Goal: Task Accomplishment & Management: Manage account settings

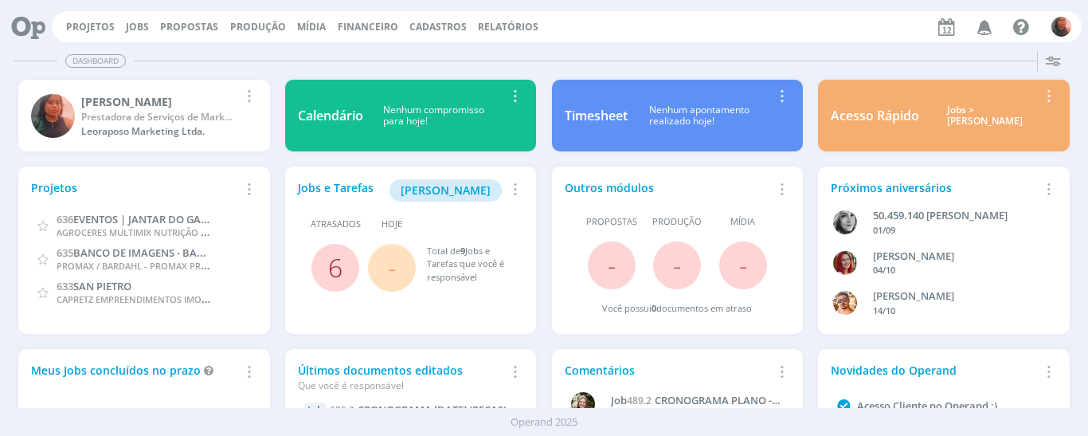
click at [336, 267] on link "6" at bounding box center [335, 267] width 14 height 34
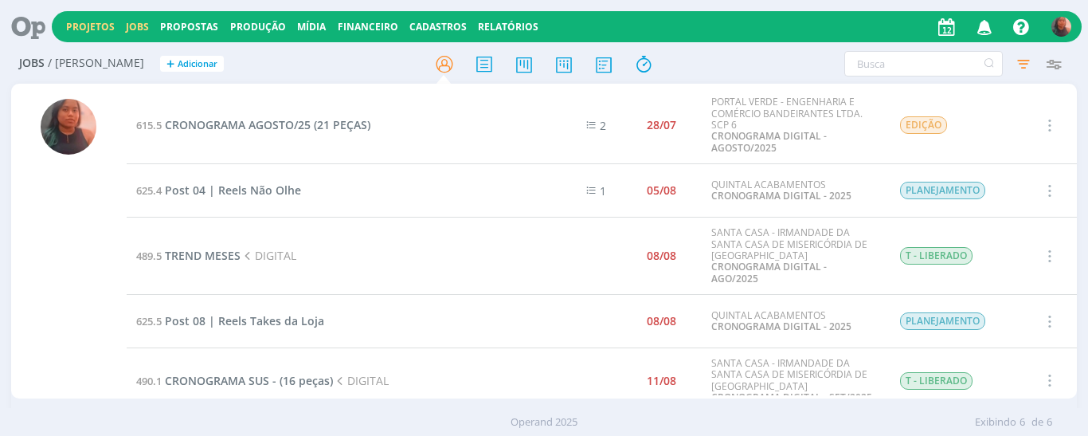
click at [111, 24] on link "Projetos" at bounding box center [90, 27] width 49 height 14
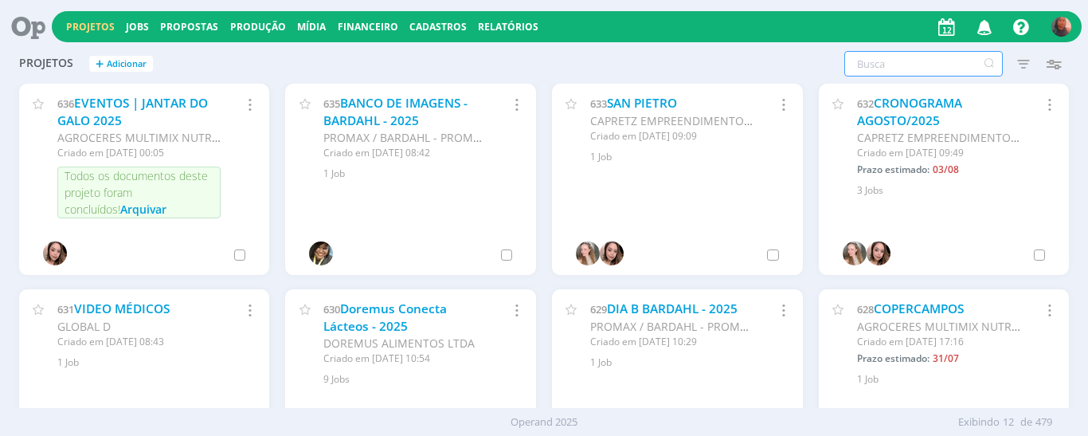
click at [890, 66] on input "text" at bounding box center [923, 63] width 158 height 25
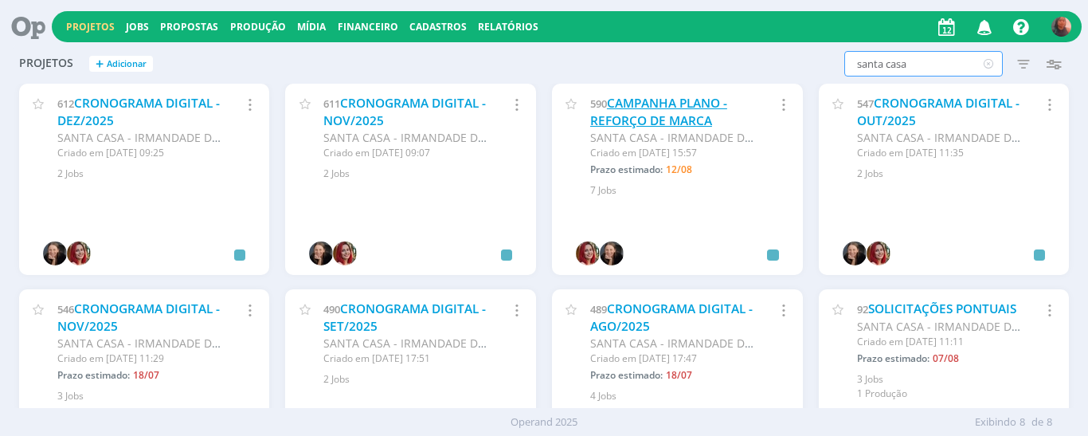
type input "santa casa"
click at [663, 102] on link "CAMPANHA PLANO - REFORÇO DE MARCA" at bounding box center [658, 112] width 137 height 34
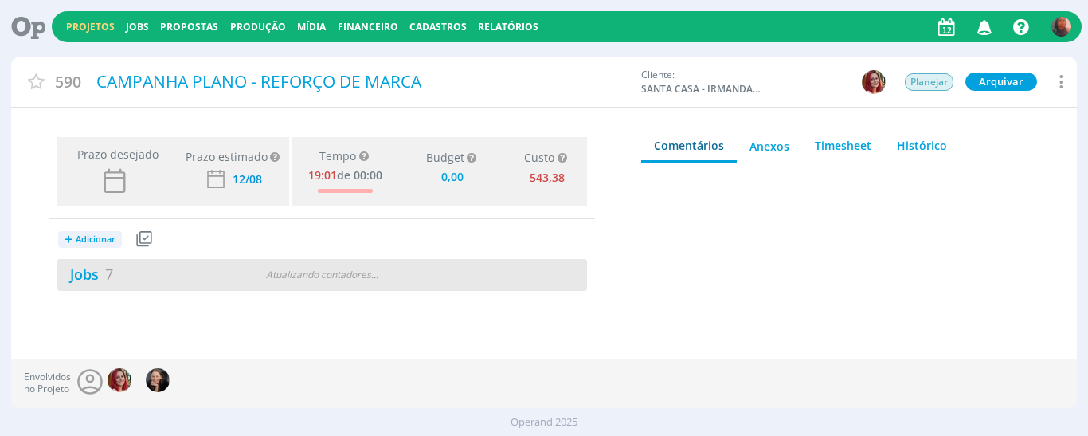
type input "0,00"
click at [245, 275] on div "Jobs 7" at bounding box center [189, 275] width 264 height 22
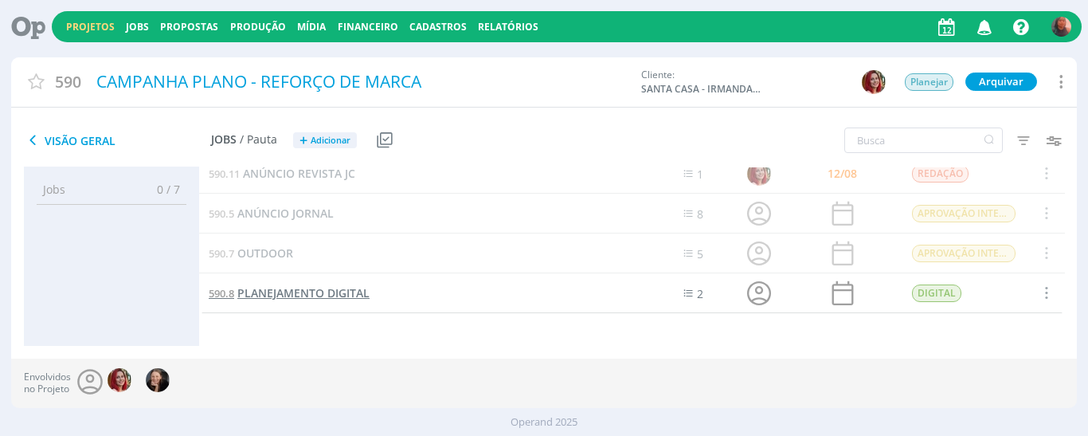
scroll to position [131, 0]
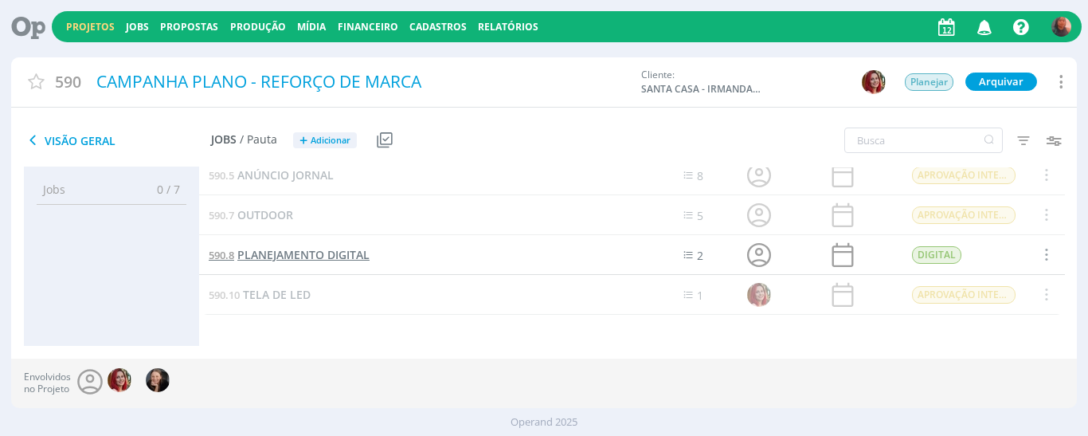
click at [334, 252] on span "PLANEJAMENTO DIGITAL" at bounding box center [303, 254] width 132 height 15
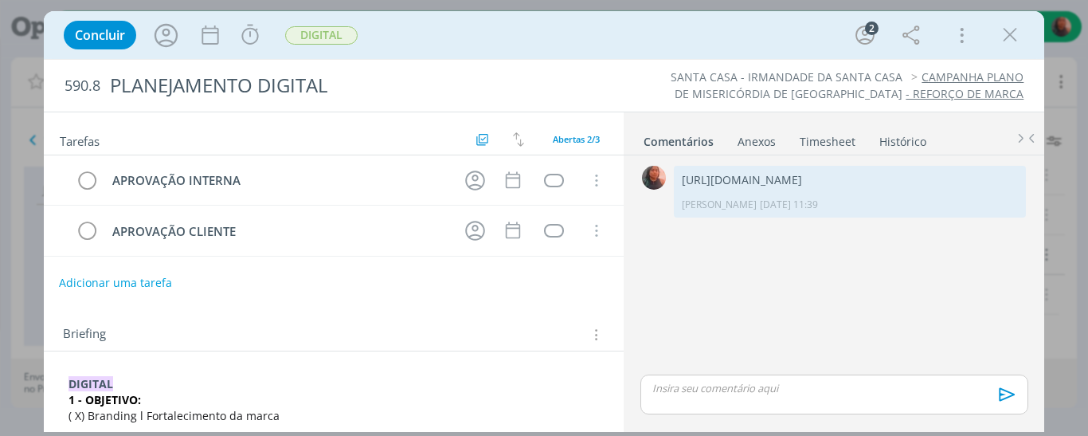
click at [135, 283] on button "Adicionar uma tarefa" at bounding box center [115, 282] width 113 height 27
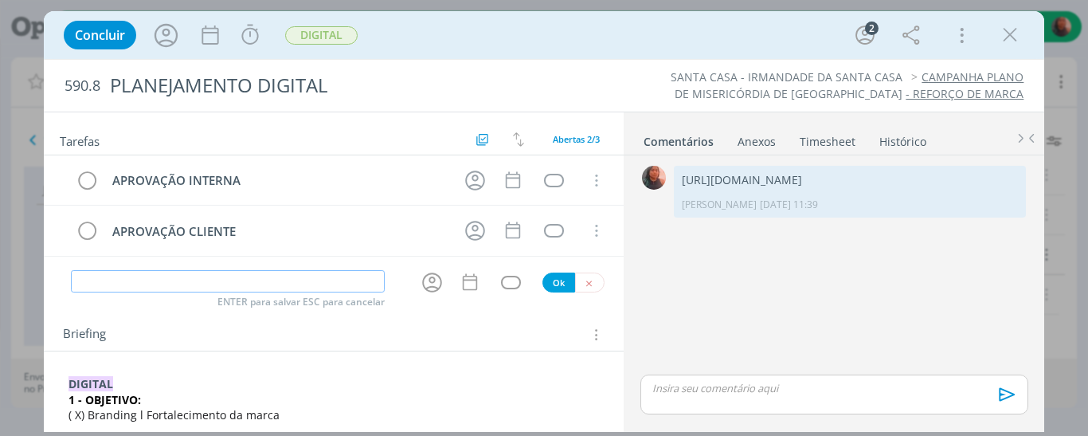
click at [221, 285] on input "dialog" at bounding box center [228, 281] width 315 height 22
type input "EDIÇÃO INTERNA"
click at [554, 280] on button "Ok" at bounding box center [558, 282] width 33 height 20
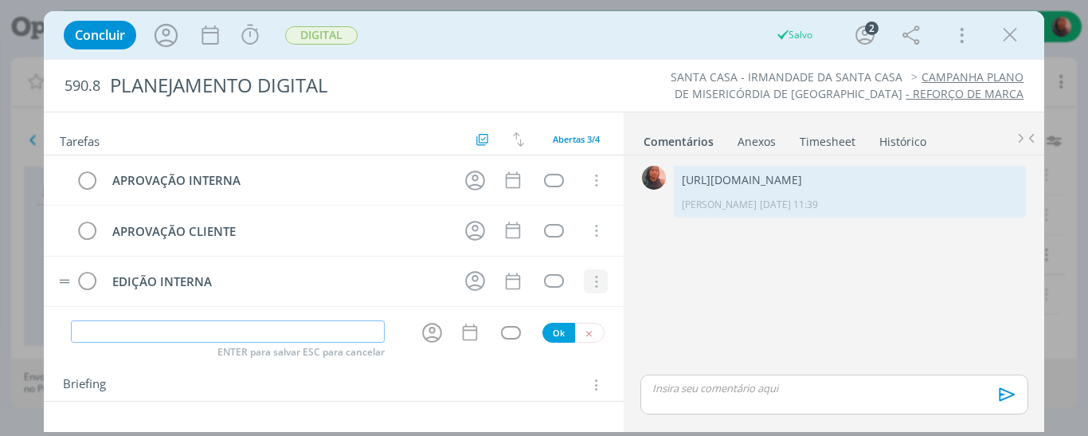
click at [587, 278] on icon "dialog" at bounding box center [596, 282] width 18 height 14
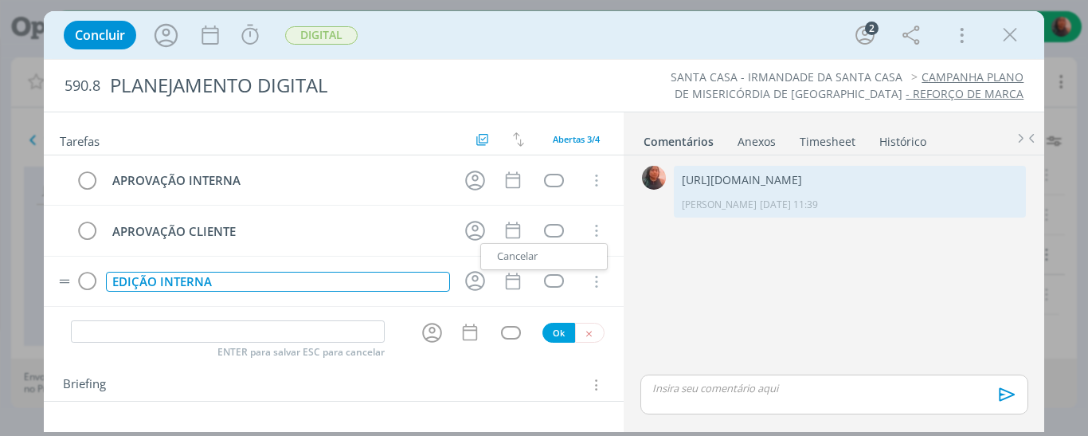
click at [327, 276] on div "EDIÇÃO INTERNA" at bounding box center [278, 282] width 345 height 20
click at [218, 274] on div "EDIÇÃO INTERNA" at bounding box center [278, 282] width 345 height 20
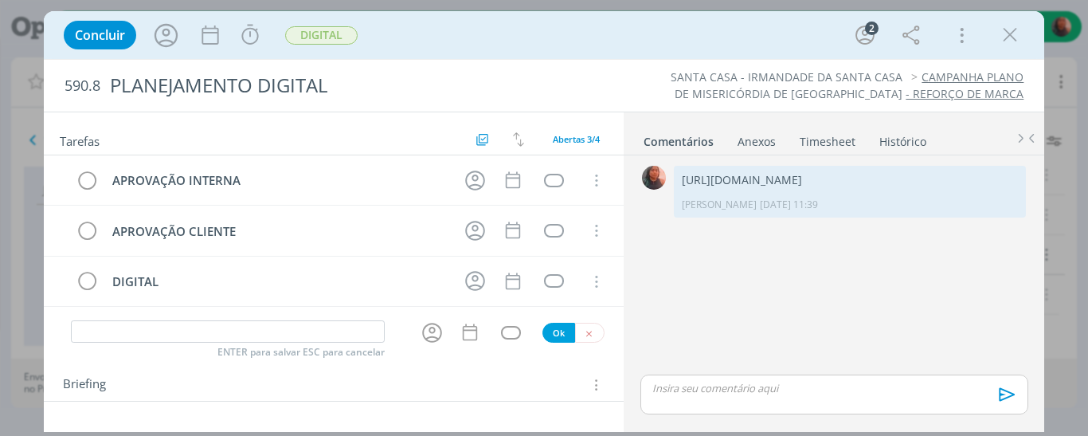
click at [697, 295] on div "0 [URL][DOMAIN_NAME] Carol SP [DATE] 11:39 👍 Editar Excluir" at bounding box center [834, 266] width 400 height 209
click at [586, 337] on button "dialog" at bounding box center [589, 333] width 29 height 20
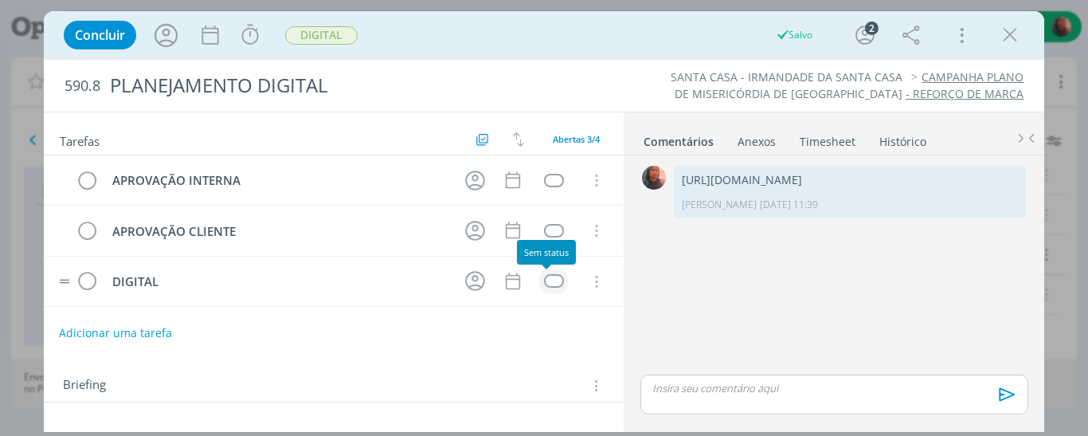
click at [546, 279] on div "dialog" at bounding box center [554, 281] width 20 height 14
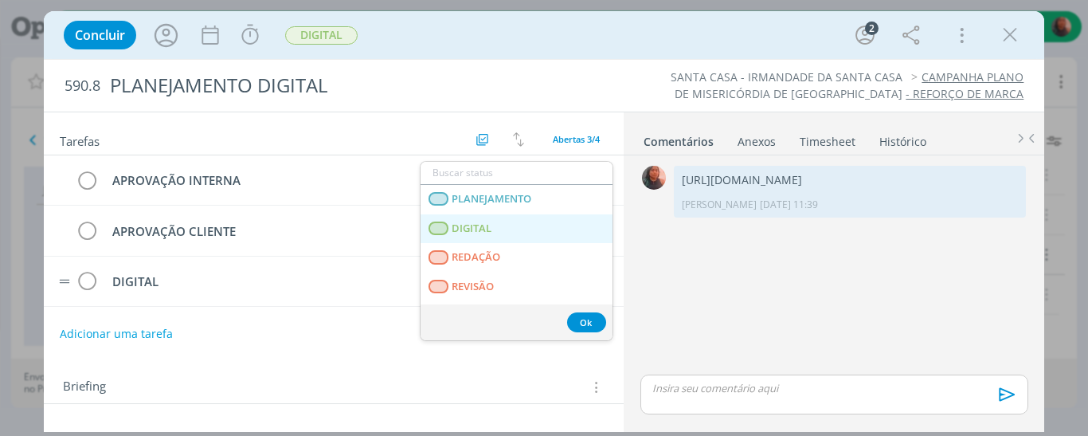
click at [471, 229] on span "DIGITAL" at bounding box center [472, 228] width 40 height 13
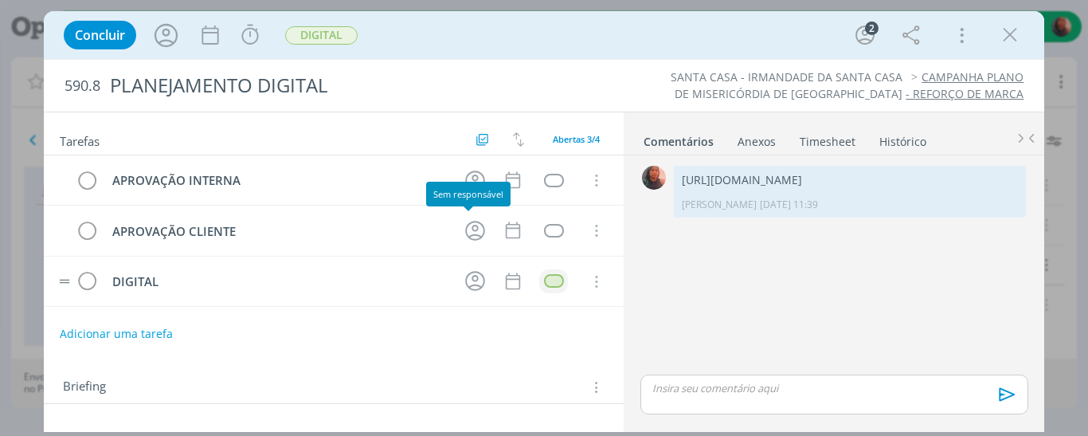
scroll to position [121, 0]
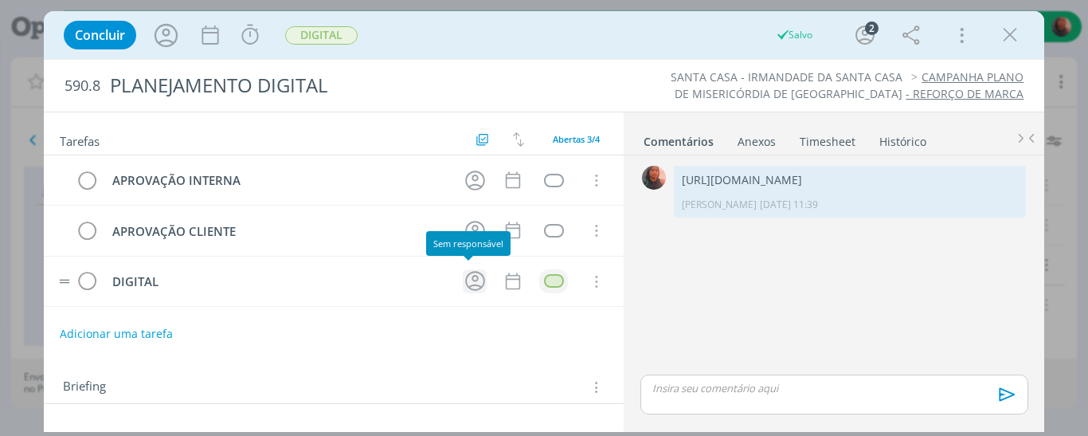
click at [463, 280] on icon "dialog" at bounding box center [475, 280] width 25 height 25
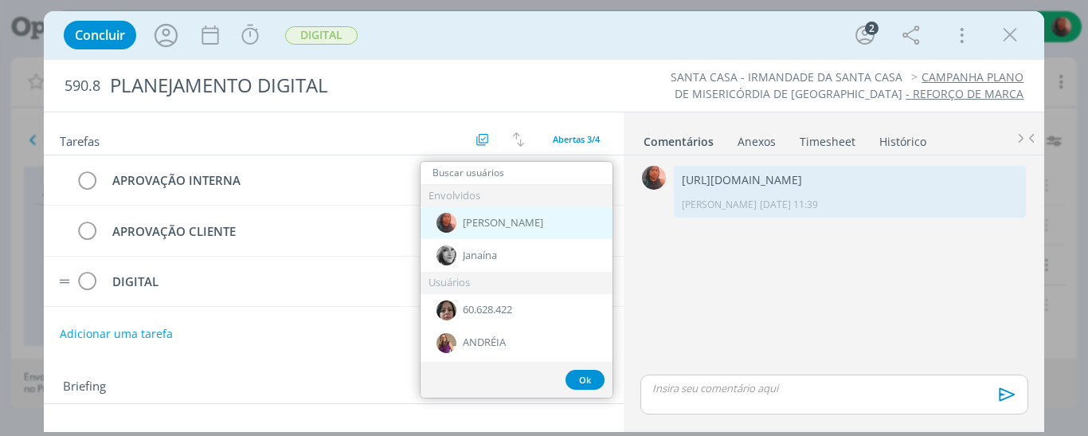
click at [481, 225] on span "[PERSON_NAME]" at bounding box center [503, 223] width 80 height 13
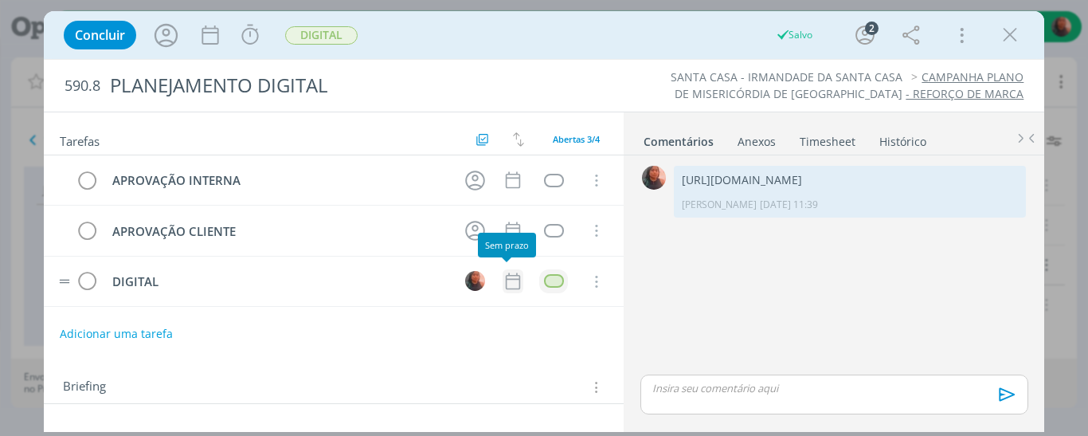
click at [503, 276] on icon "dialog" at bounding box center [513, 281] width 21 height 21
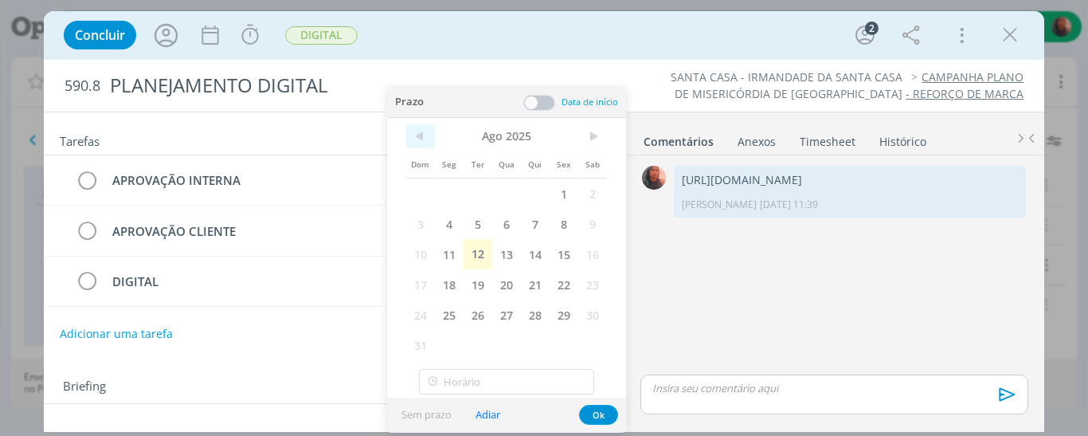
click at [417, 130] on span "<" at bounding box center [420, 136] width 29 height 24
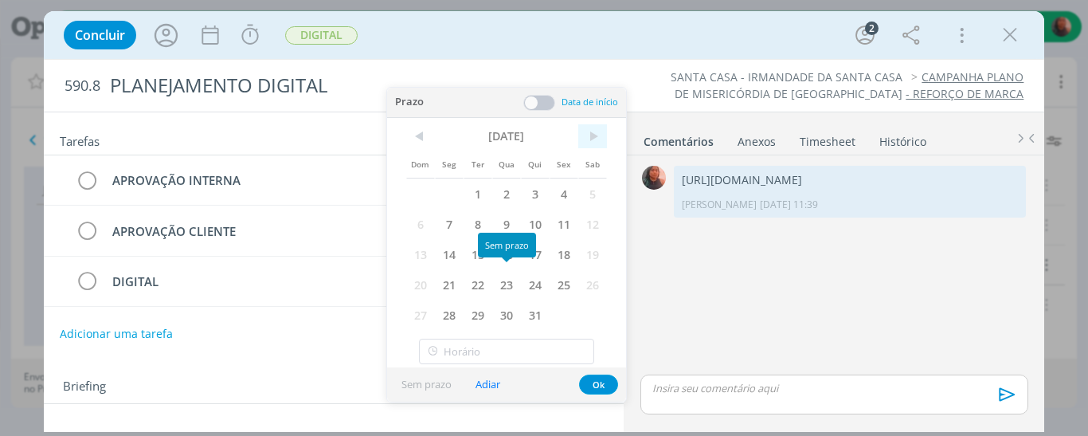
click at [598, 135] on span ">" at bounding box center [592, 136] width 29 height 24
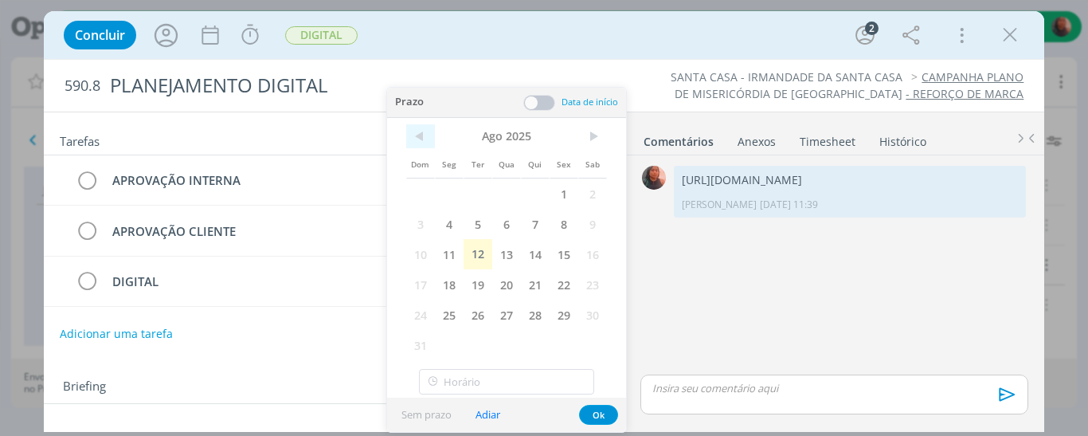
click at [417, 130] on span "<" at bounding box center [420, 136] width 29 height 24
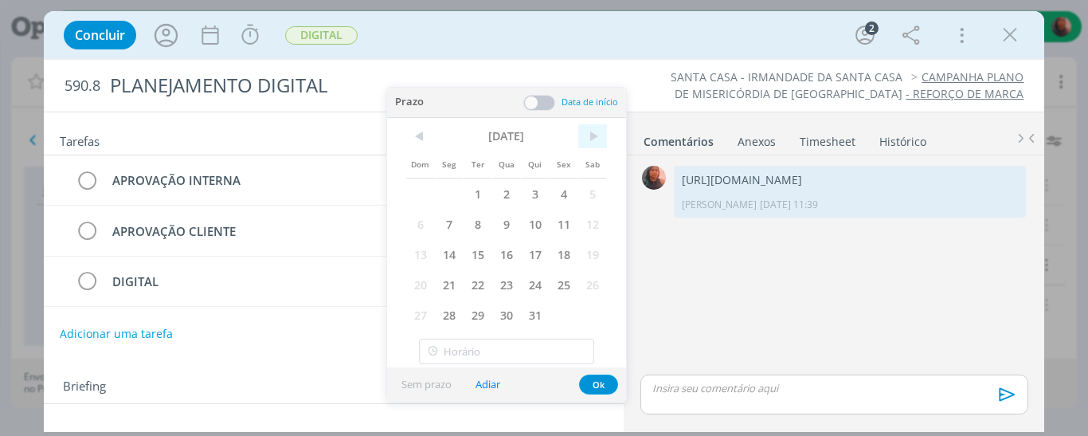
click at [598, 137] on span ">" at bounding box center [592, 136] width 29 height 24
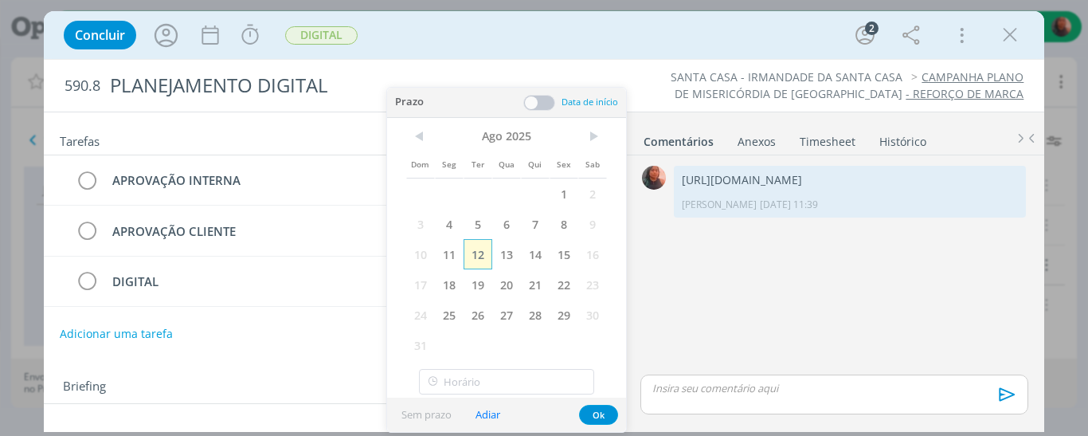
click at [479, 254] on span "12" at bounding box center [478, 254] width 29 height 30
click at [600, 412] on button "Ok" at bounding box center [598, 415] width 39 height 20
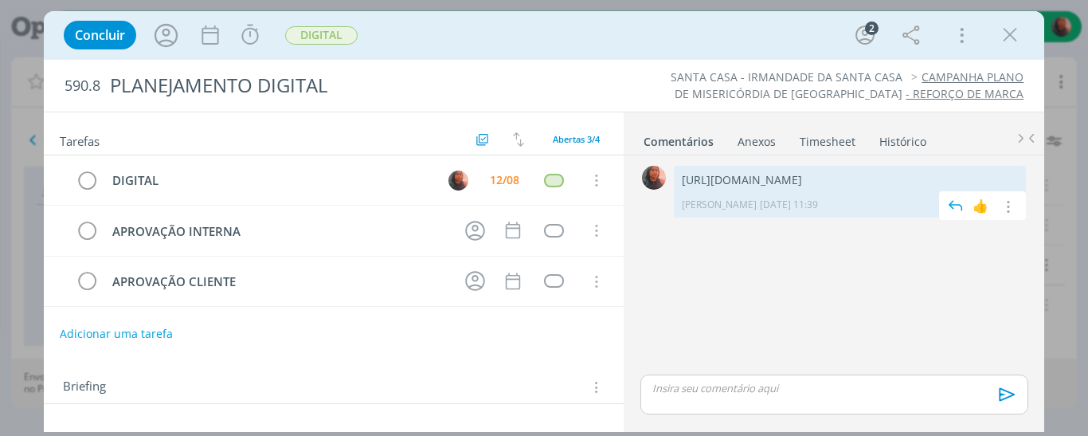
click at [713, 188] on p "[URL][DOMAIN_NAME]" at bounding box center [850, 180] width 336 height 16
click at [154, 323] on button "Adicionar uma tarefa" at bounding box center [115, 332] width 113 height 27
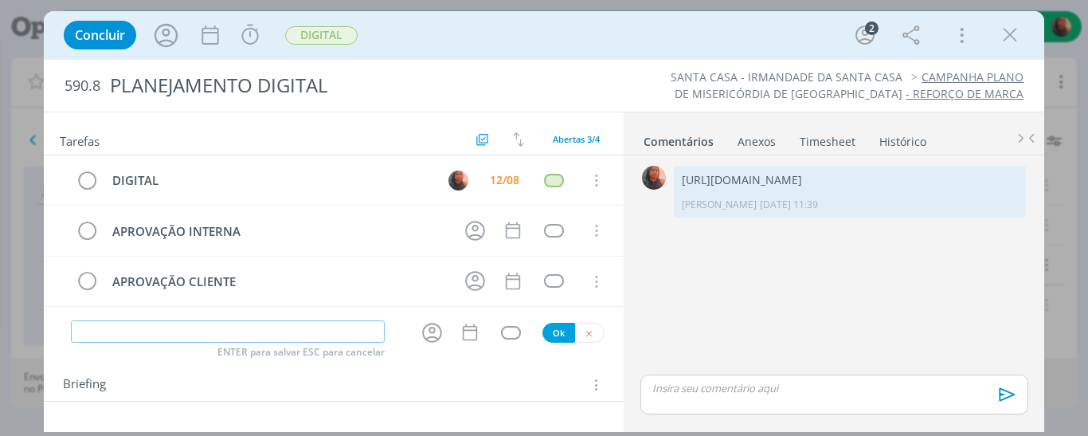
click at [250, 325] on input "dialog" at bounding box center [228, 331] width 315 height 22
type input "EDIÇÃO"
click at [557, 328] on button "Ok" at bounding box center [558, 333] width 33 height 20
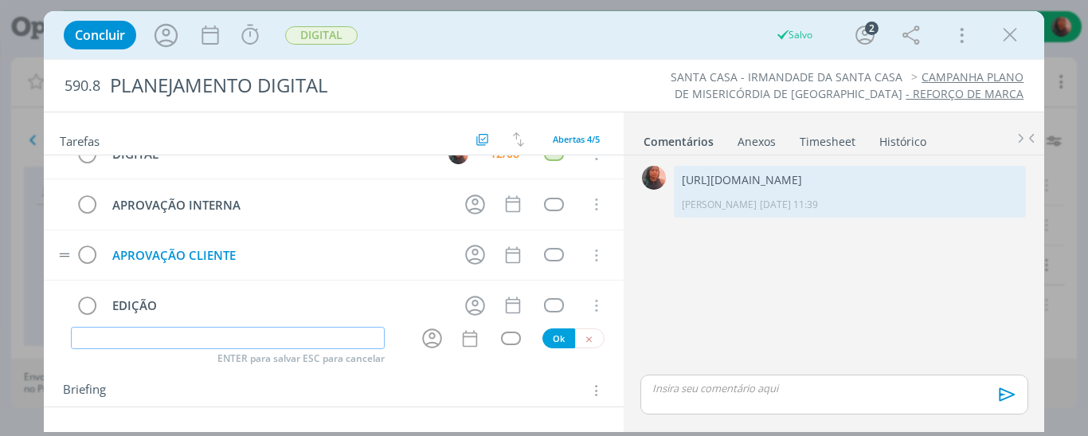
scroll to position [0, 0]
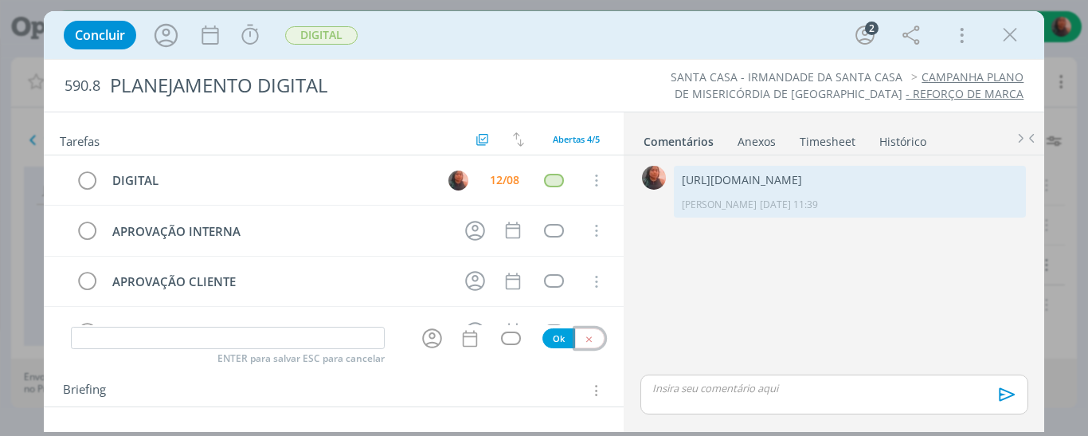
click at [584, 335] on icon "dialog" at bounding box center [589, 339] width 10 height 10
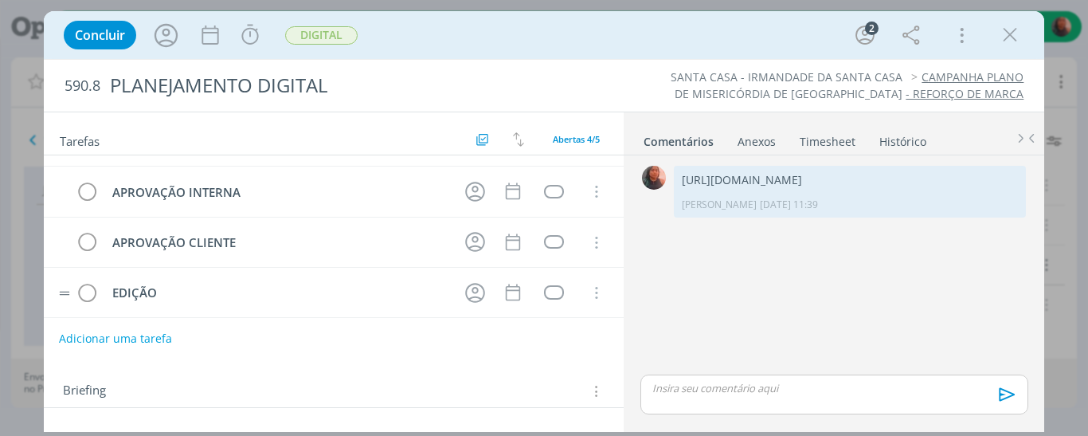
scroll to position [40, 0]
click at [323, 37] on span "DIGITAL" at bounding box center [321, 35] width 72 height 18
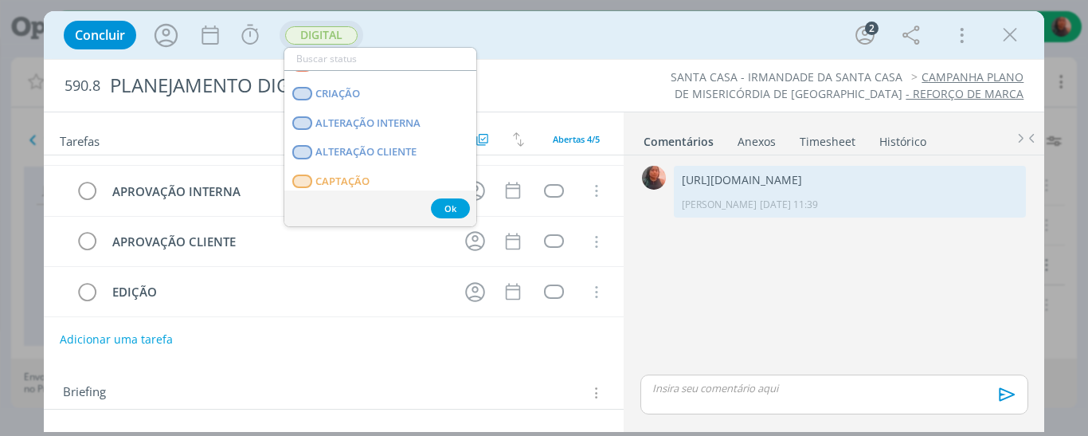
scroll to position [80, 0]
click at [542, 25] on div "Concluir Iniciar Apontar Data * [DATE] Horas * 00:00 Tarefa Selecione a tarefa …" at bounding box center [544, 35] width 977 height 38
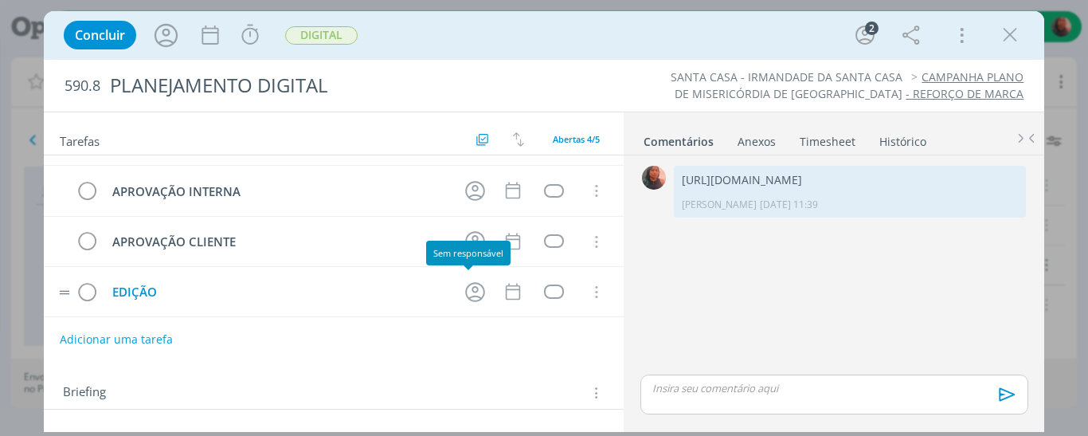
click at [315, 278] on td "EDIÇÃO" at bounding box center [275, 292] width 345 height 28
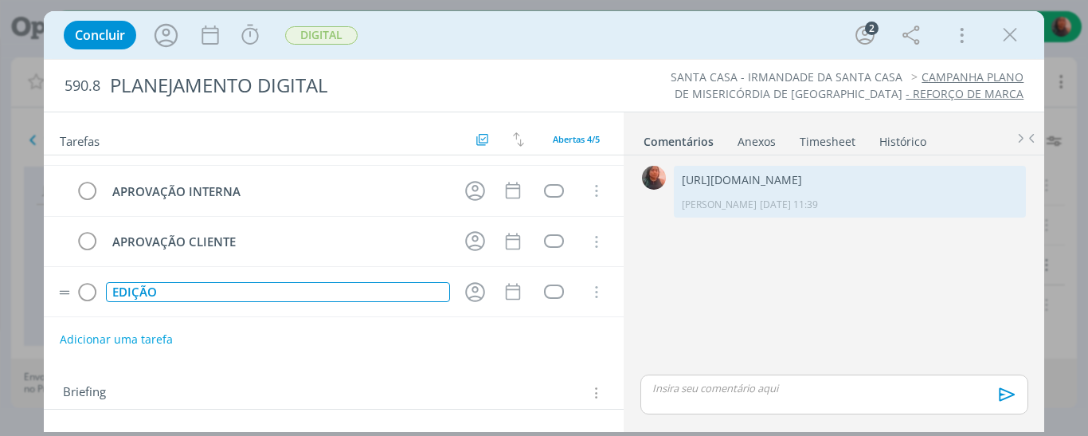
click at [313, 282] on div "EDIÇÃO" at bounding box center [278, 292] width 345 height 20
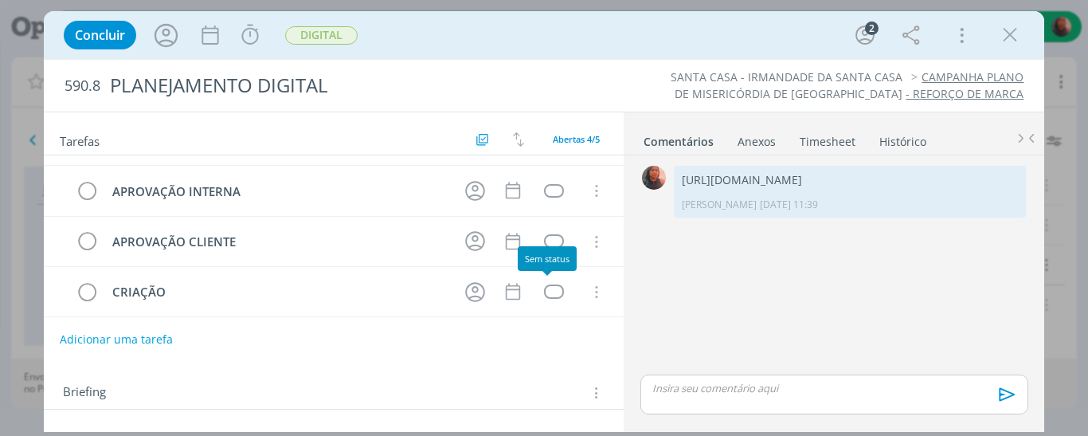
click at [699, 301] on div "0 [URL][DOMAIN_NAME] Carol SP [DATE] 11:39 👍 Editar Excluir" at bounding box center [834, 266] width 400 height 209
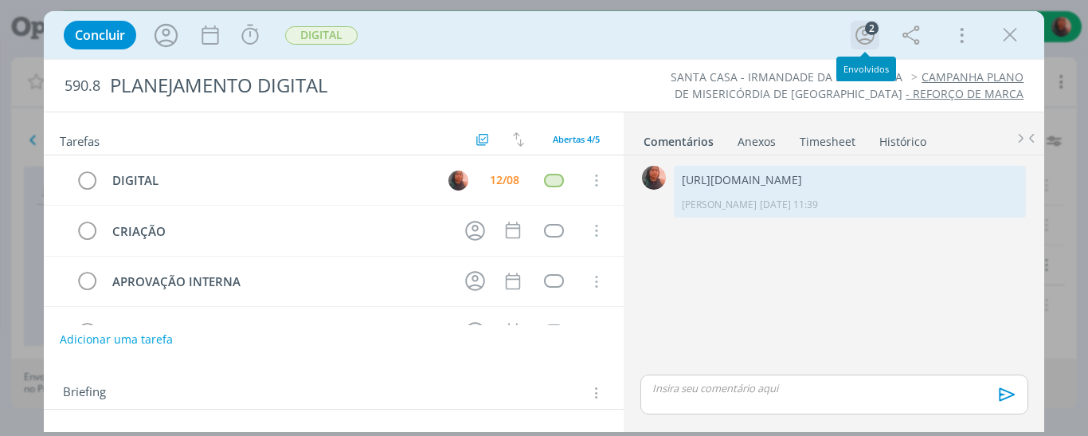
click at [861, 35] on icon "dialog" at bounding box center [865, 35] width 24 height 24
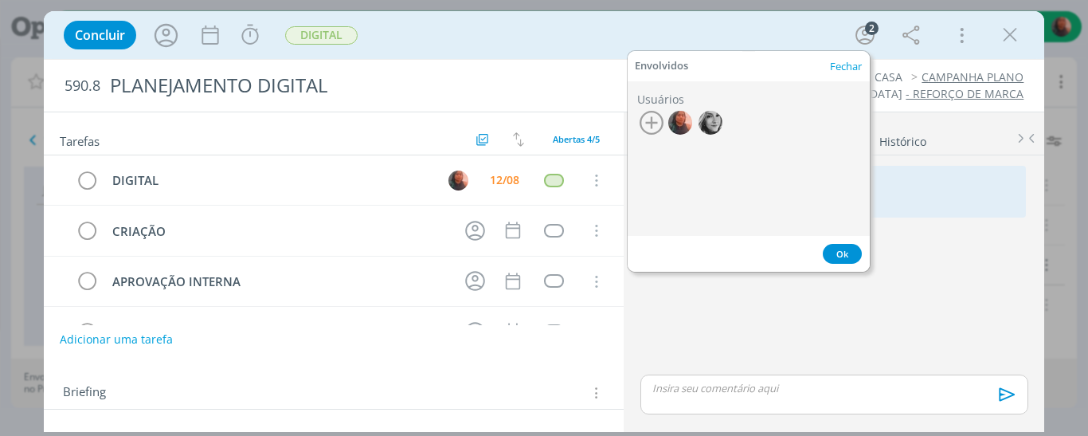
click at [645, 127] on icon "button" at bounding box center [652, 123] width 24 height 24
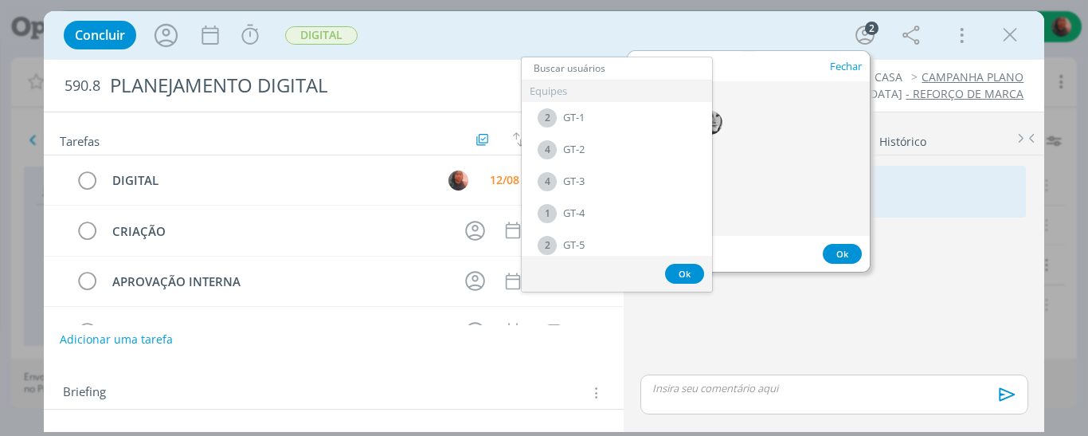
click at [609, 76] on input "text" at bounding box center [617, 68] width 190 height 22
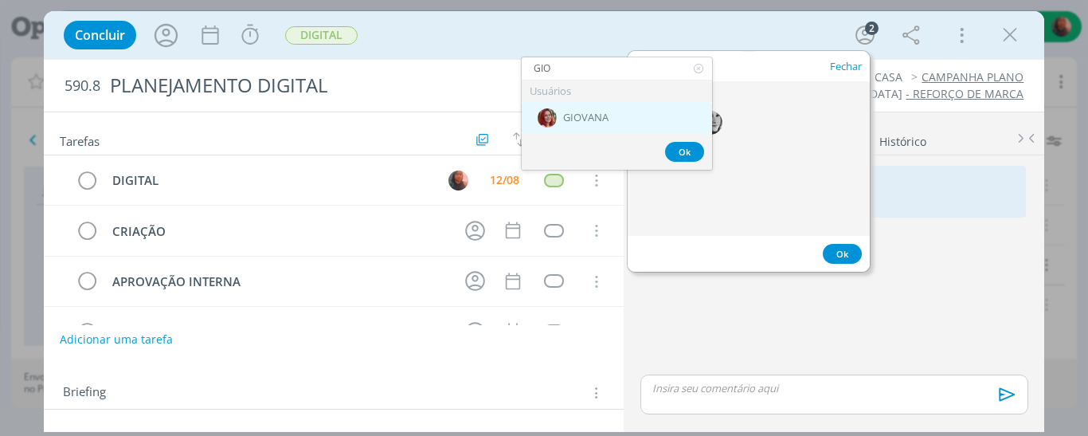
type input "GIO"
click at [616, 105] on div "GIOVANA" at bounding box center [617, 118] width 190 height 32
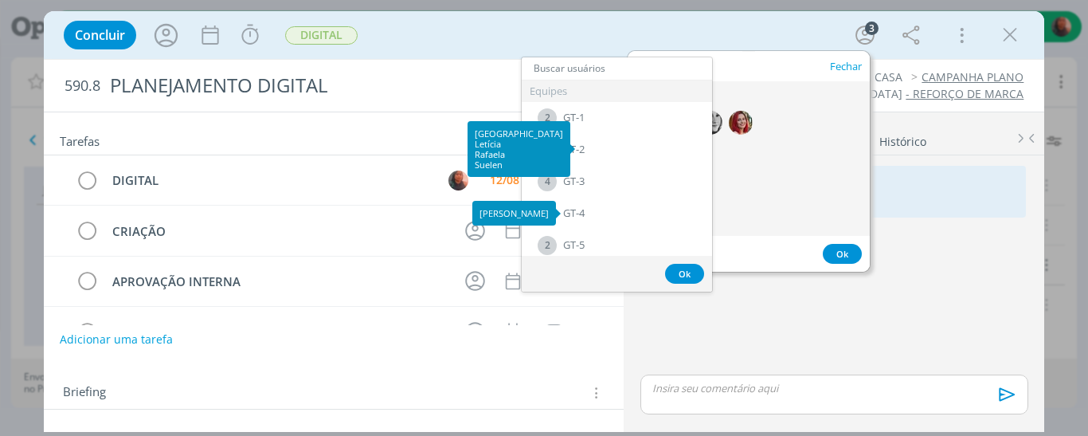
click at [686, 279] on button "Ok" at bounding box center [684, 274] width 39 height 20
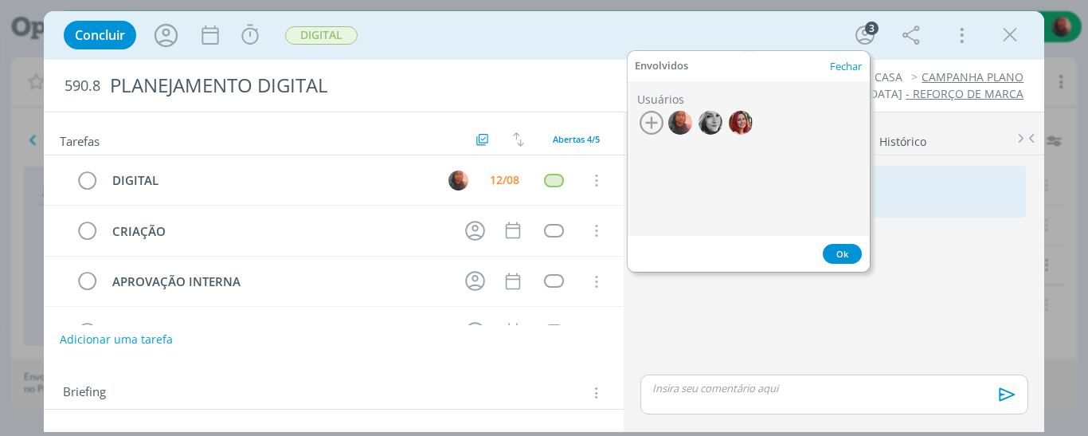
click at [843, 248] on button "Ok" at bounding box center [842, 254] width 39 height 20
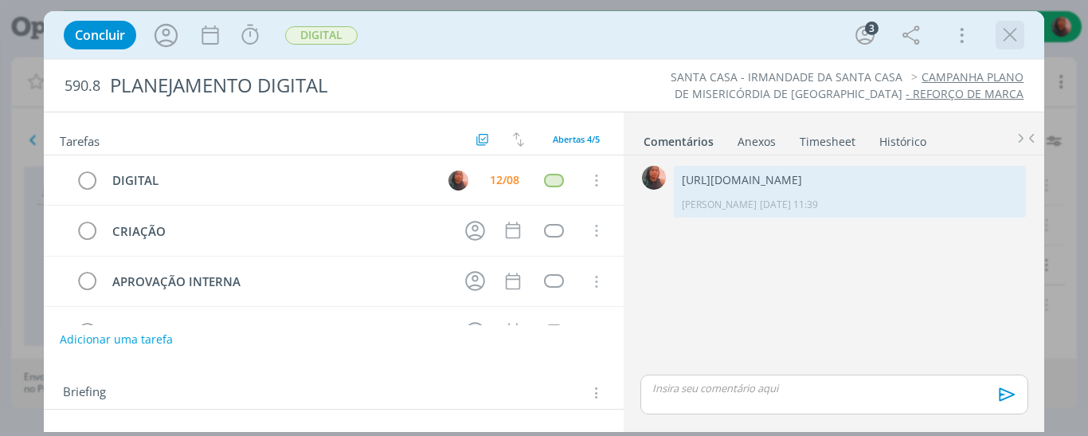
click at [1015, 29] on icon "dialog" at bounding box center [1010, 35] width 24 height 24
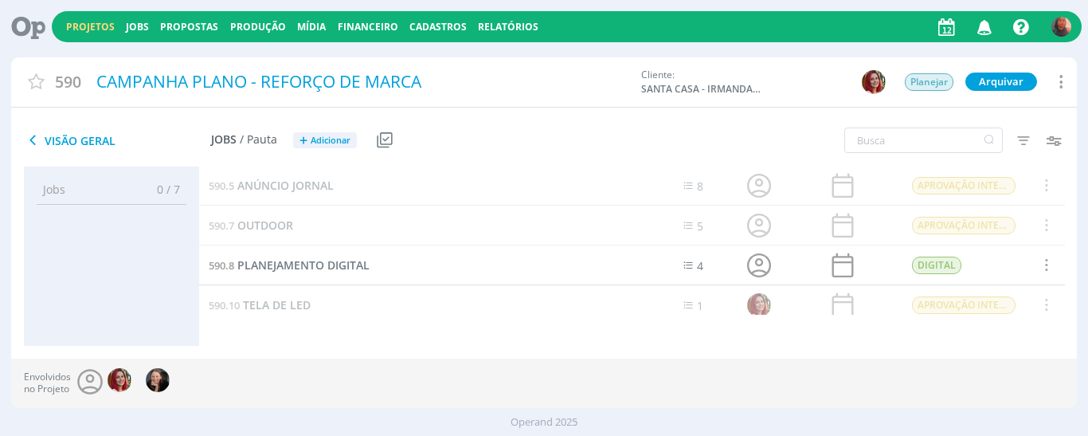
click at [100, 29] on link "Projetos" at bounding box center [90, 27] width 49 height 14
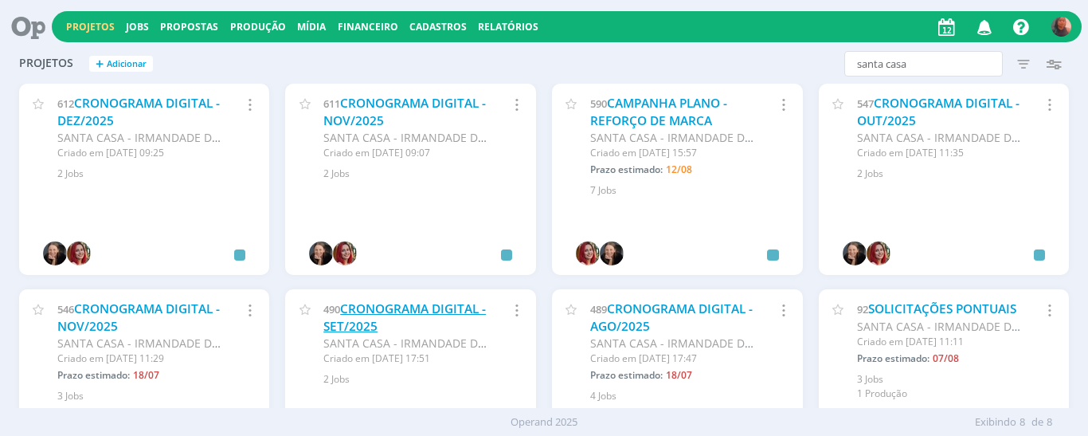
click at [428, 304] on link "CRONOGRAMA DIGITAL - SET/2025" at bounding box center [404, 317] width 162 height 34
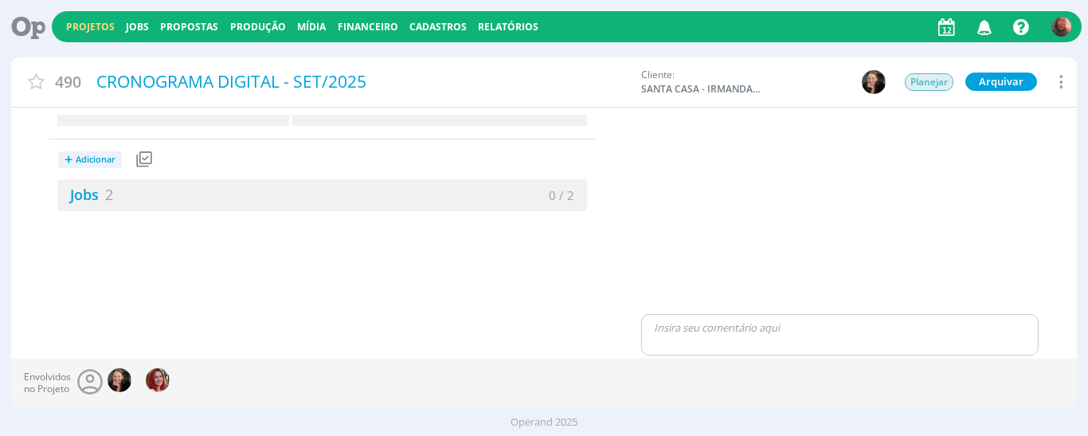
type input "0,00"
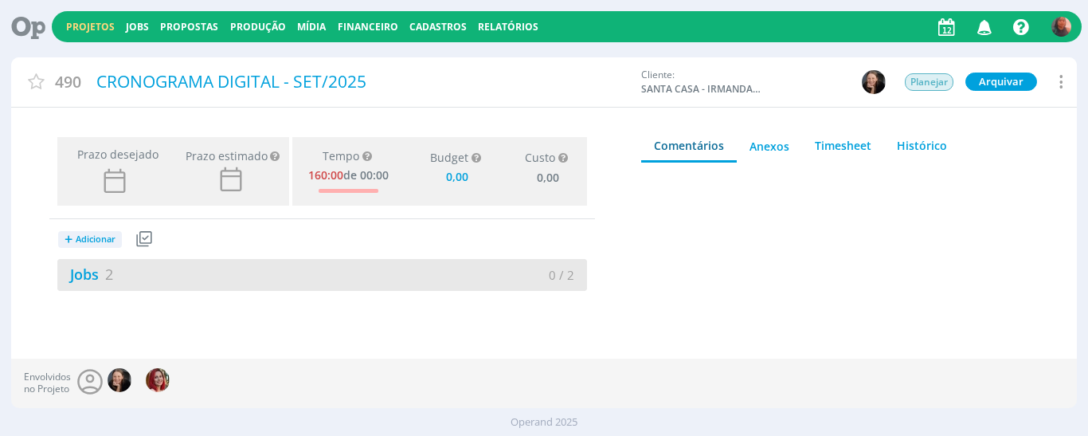
click at [169, 279] on div "Jobs 2" at bounding box center [189, 275] width 264 height 22
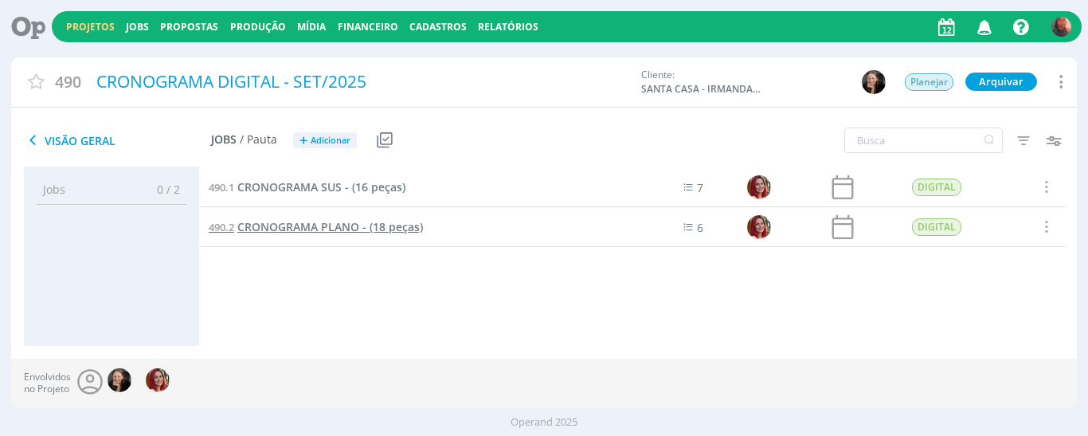
click at [320, 223] on span "CRONOGRAMA PLANO - (18 peças)" at bounding box center [330, 226] width 186 height 15
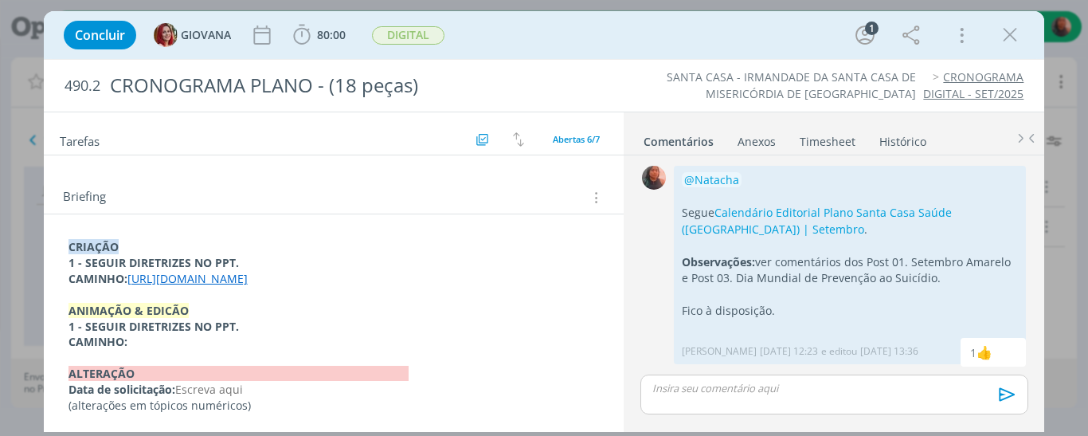
scroll to position [225, 0]
click at [202, 271] on link "[URL][DOMAIN_NAME]" at bounding box center [187, 278] width 120 height 15
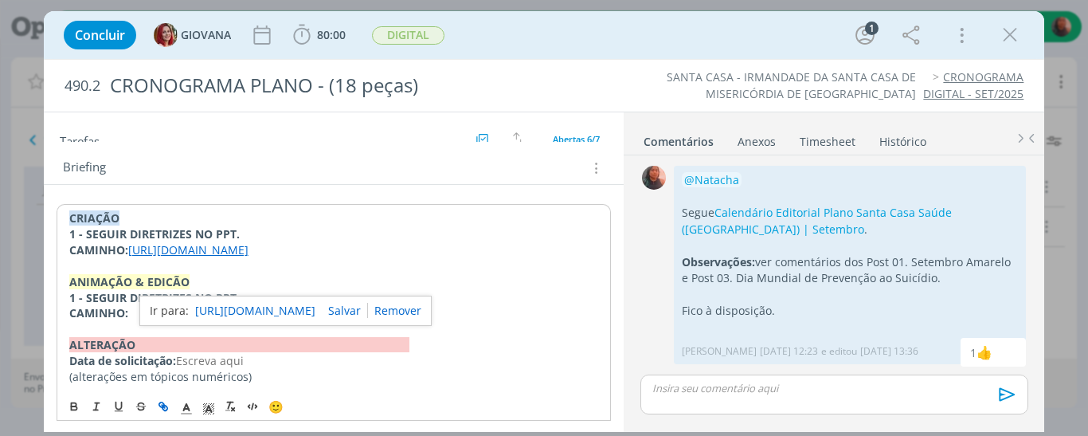
click at [266, 315] on link "[URL][DOMAIN_NAME]" at bounding box center [255, 310] width 120 height 21
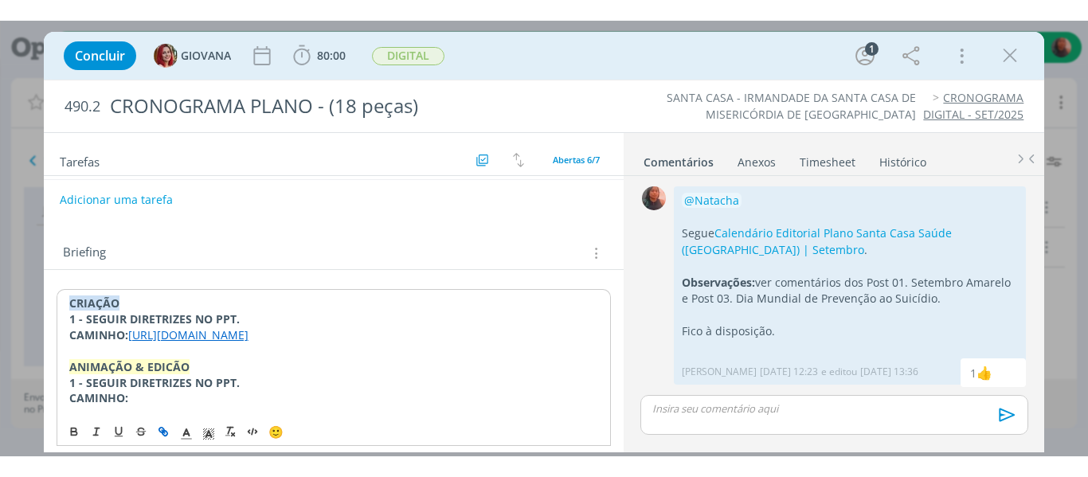
scroll to position [0, 0]
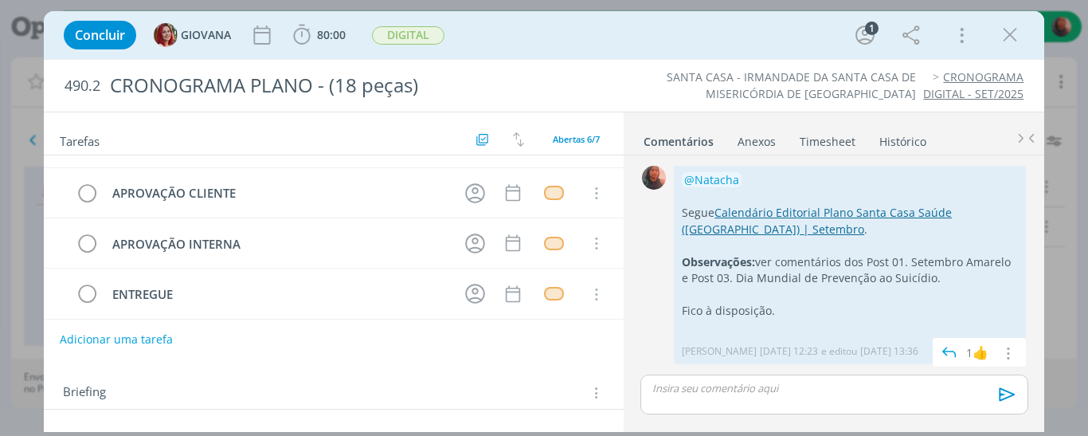
click at [773, 213] on link "Calendário Editorial Plano Santa Casa Saúde ([GEOGRAPHIC_DATA]) | Setembro" at bounding box center [817, 220] width 270 height 31
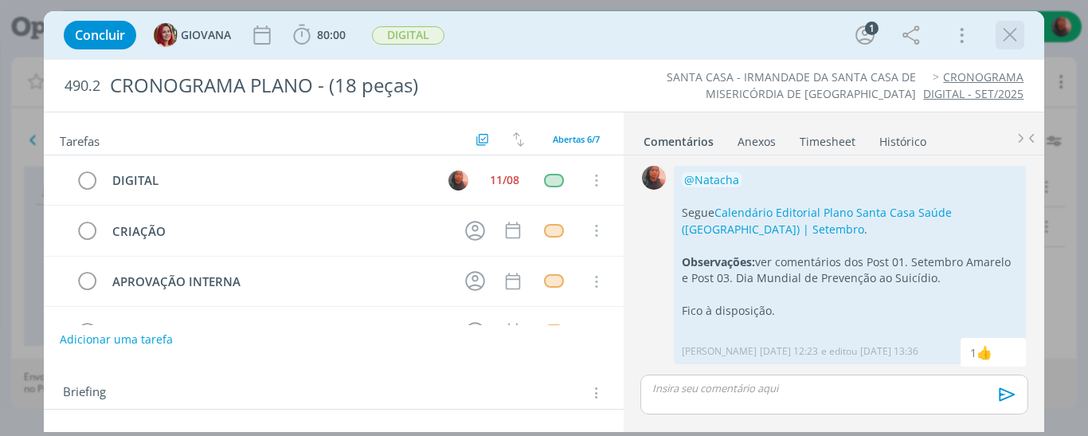
click at [1007, 38] on icon "dialog" at bounding box center [1010, 35] width 24 height 24
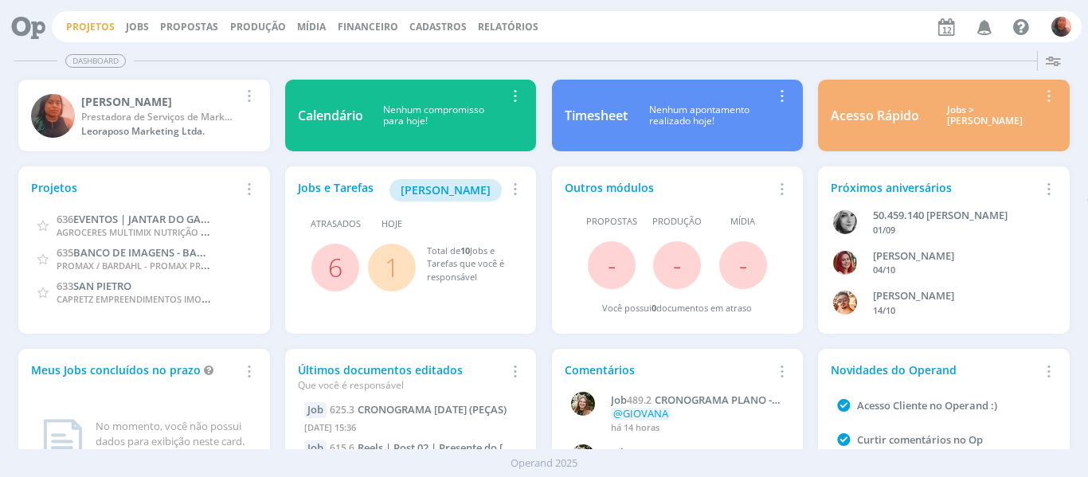
click at [102, 29] on link "Projetos" at bounding box center [90, 27] width 49 height 14
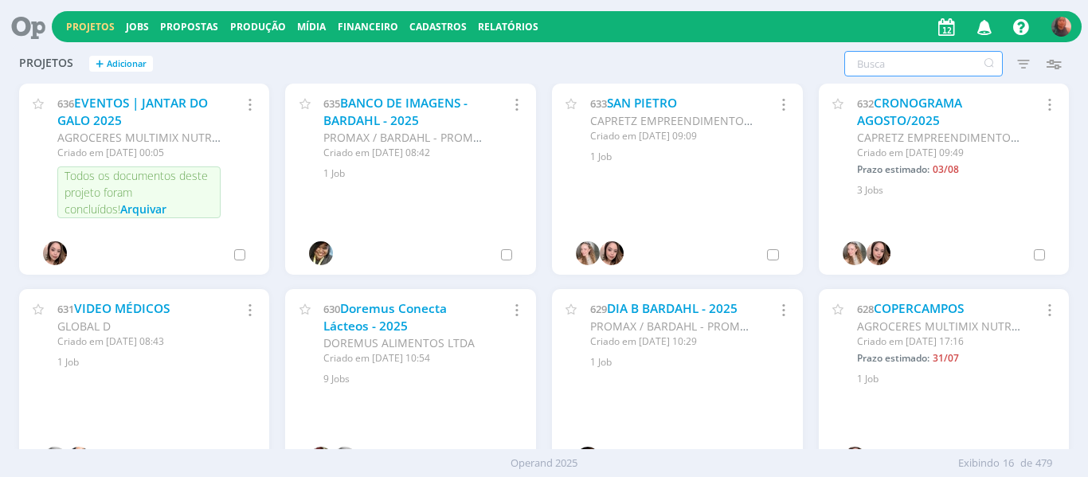
click at [885, 69] on input "text" at bounding box center [923, 63] width 158 height 25
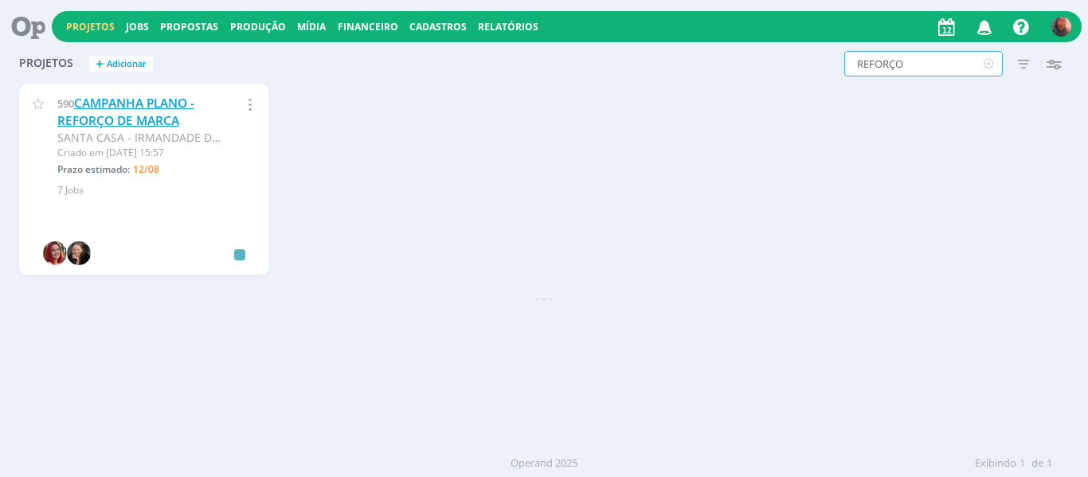
type input "REFORÇO"
click at [146, 120] on link "CAMPANHA PLANO - REFORÇO DE MARCA" at bounding box center [125, 112] width 137 height 34
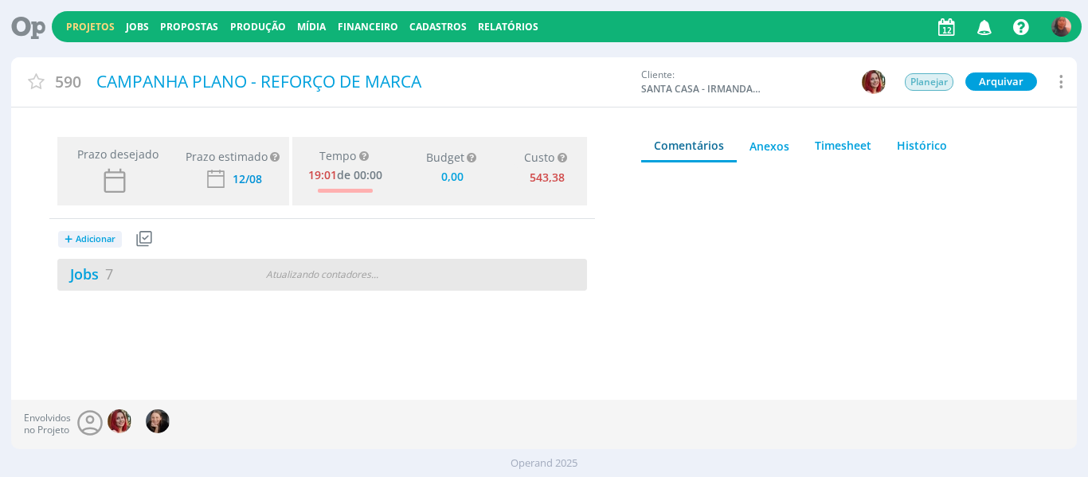
click at [288, 282] on div "Jobs 7 Atualizando contadores . . ." at bounding box center [322, 275] width 530 height 32
type input "0,00"
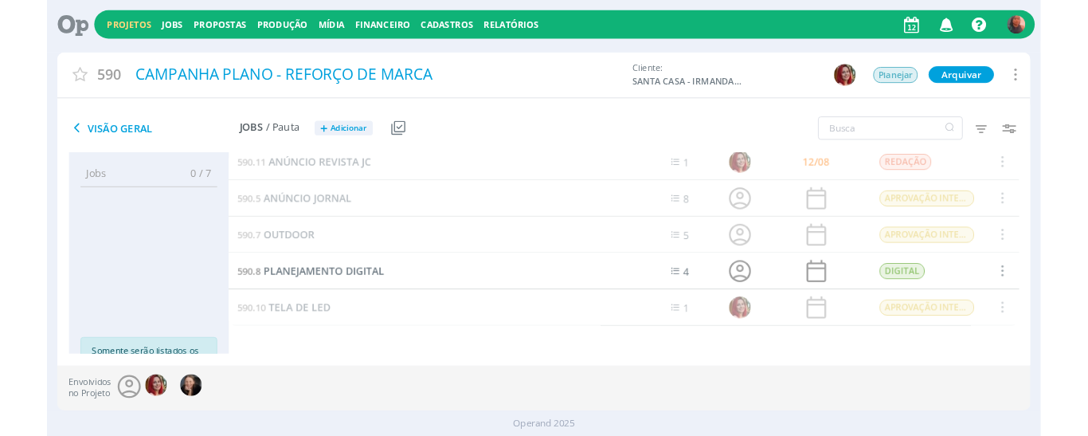
scroll to position [90, 0]
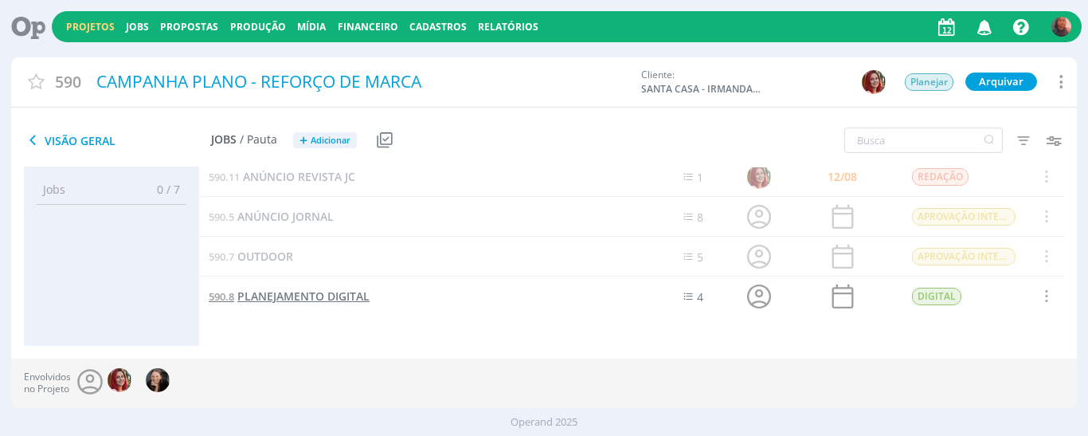
click at [311, 300] on span "PLANEJAMENTO DIGITAL" at bounding box center [303, 295] width 132 height 15
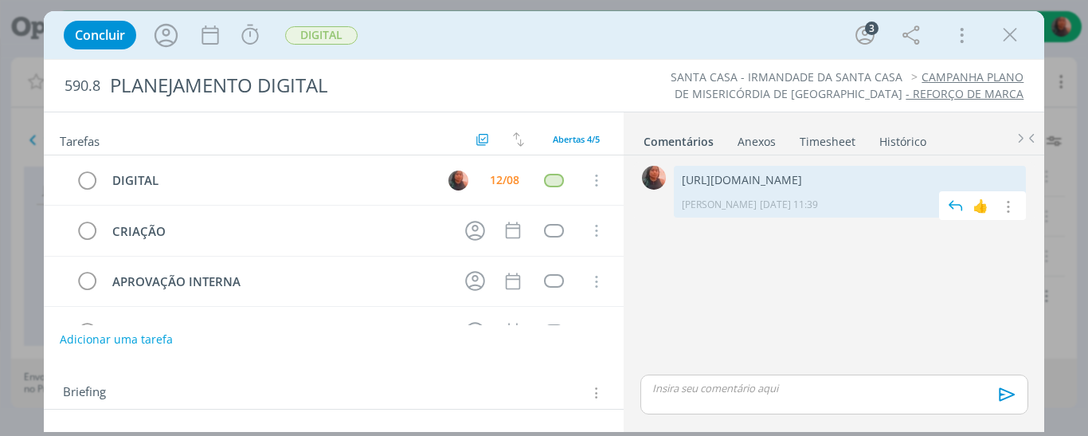
click at [700, 186] on p "[URL][DOMAIN_NAME]" at bounding box center [850, 180] width 336 height 16
click at [1015, 35] on icon "dialog" at bounding box center [1010, 35] width 24 height 24
